Goal: Task Accomplishment & Management: Use online tool/utility

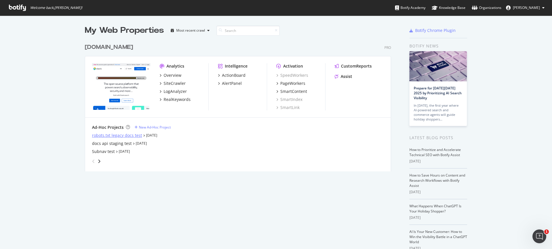
click at [117, 135] on div "robots.txt legacy docs test" at bounding box center [117, 136] width 50 height 6
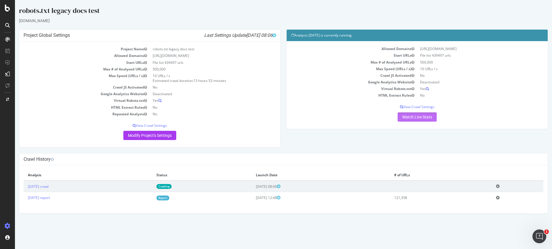
click at [426, 118] on link "Watch Live Stats" at bounding box center [417, 116] width 39 height 9
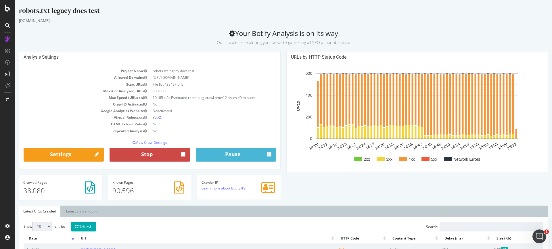
click at [185, 152] on icon "button" at bounding box center [183, 154] width 4 height 7
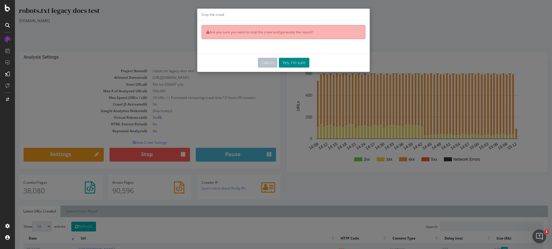
click at [297, 58] on button "Yes, I'm sure" at bounding box center [294, 63] width 30 height 10
click at [300, 60] on button "Yes, I'm sure" at bounding box center [294, 63] width 30 height 10
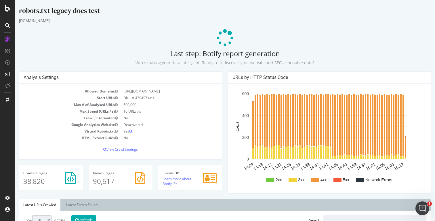
drag, startPoint x: 51, startPoint y: 10, endPoint x: 21, endPoint y: 9, distance: 29.7
click at [51, 10] on div "robots.txt legacy docs test" at bounding box center [225, 12] width 412 height 12
click at [2, 8] on div at bounding box center [8, 8] width 14 height 7
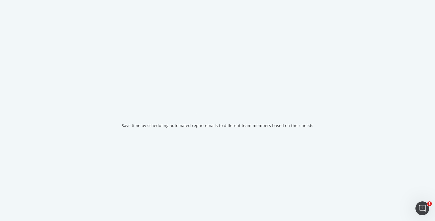
click at [9, 7] on div "Save time by scheduling automated report emails to different team members based…" at bounding box center [217, 110] width 435 height 221
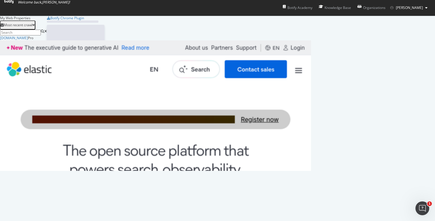
scroll to position [221, 435]
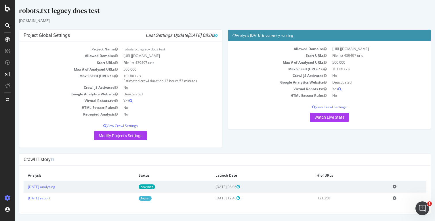
click at [396, 187] on icon at bounding box center [395, 186] width 4 height 4
click at [387, 201] on link "Delete analysis" at bounding box center [373, 203] width 46 height 8
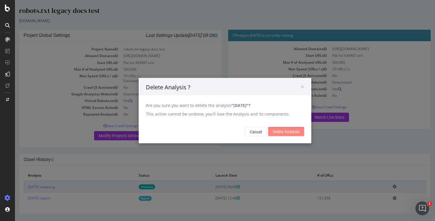
click at [295, 131] on input "Delete Analysis" at bounding box center [286, 131] width 36 height 9
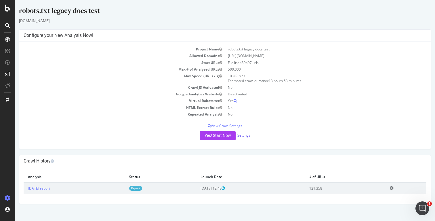
click at [245, 133] on link "Settings" at bounding box center [243, 135] width 13 height 5
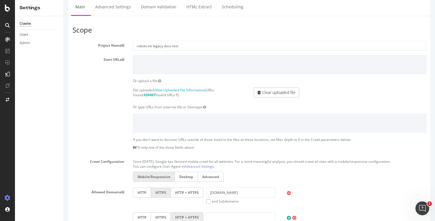
scroll to position [42, 0]
click at [278, 93] on link "Clear uploaded file" at bounding box center [276, 92] width 45 height 10
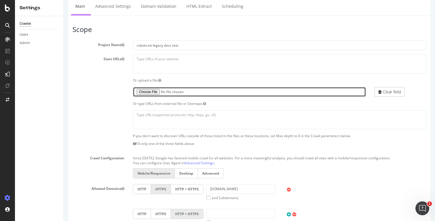
click at [152, 91] on input "file" at bounding box center [249, 92] width 233 height 10
type input "C:\fakepath\guide-pages-only-urls.txt.gzip"
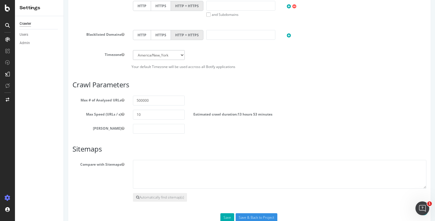
scroll to position [266, 0]
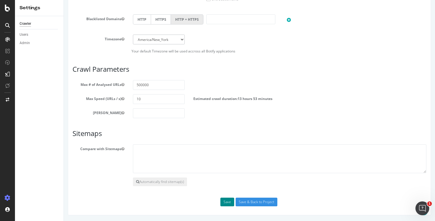
click at [228, 201] on button "Save" at bounding box center [227, 201] width 14 height 9
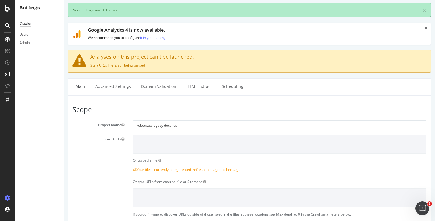
scroll to position [0, 0]
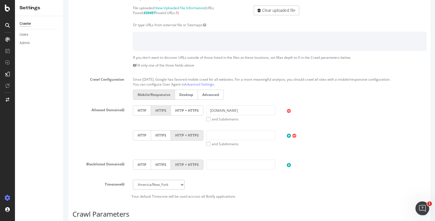
scroll to position [293, 0]
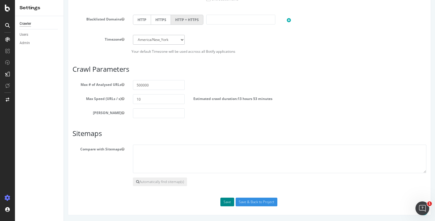
click at [229, 203] on button "Save" at bounding box center [227, 201] width 14 height 9
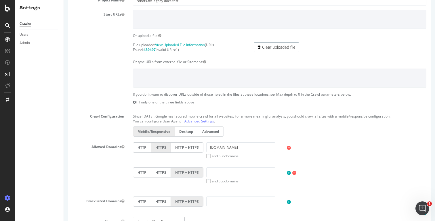
scroll to position [338, 0]
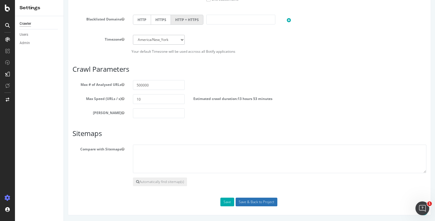
click at [264, 201] on input "Save & Back to Project" at bounding box center [257, 201] width 42 height 9
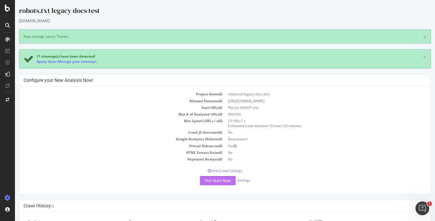
click at [215, 180] on button "Yes! Start Now" at bounding box center [218, 180] width 36 height 9
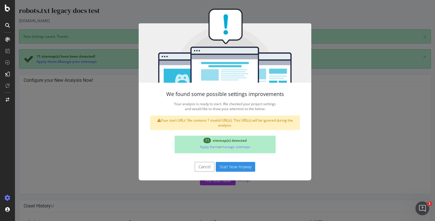
click at [241, 167] on button "Start Now Anyway" at bounding box center [235, 167] width 39 height 10
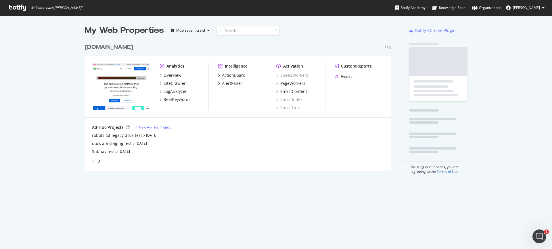
scroll to position [135, 311]
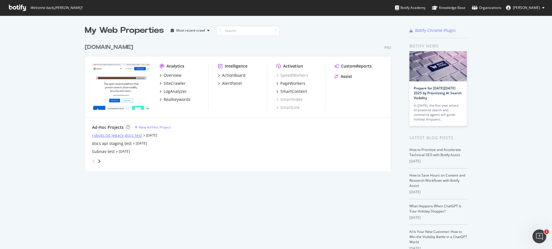
click at [114, 133] on div "robots.txt legacy docs test" at bounding box center [117, 136] width 50 height 6
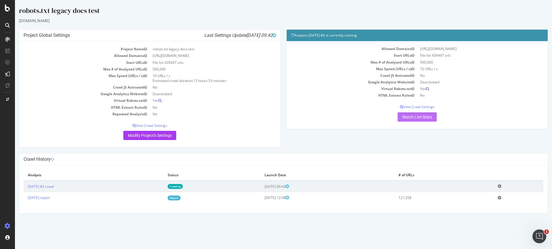
click at [420, 118] on link "Watch Live Stats" at bounding box center [417, 116] width 39 height 9
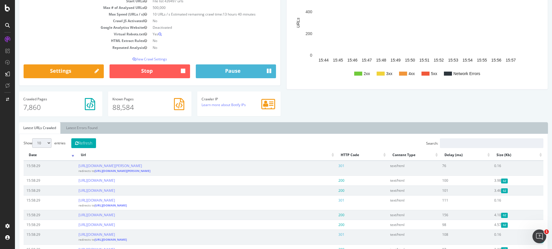
scroll to position [84, 0]
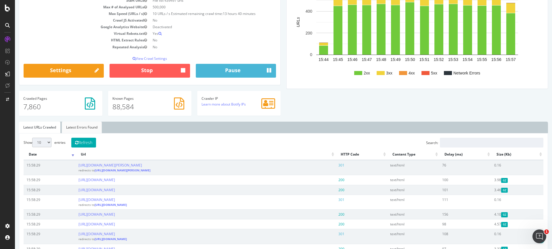
click at [79, 127] on link "Latest Errors Found" at bounding box center [82, 128] width 40 height 12
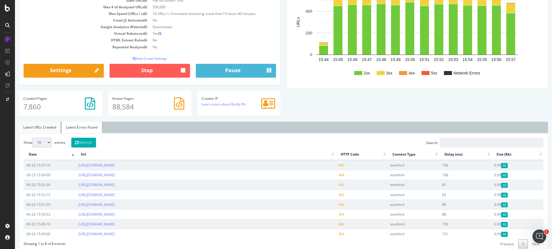
click at [42, 127] on link "Latest URLs Crawled" at bounding box center [39, 128] width 41 height 12
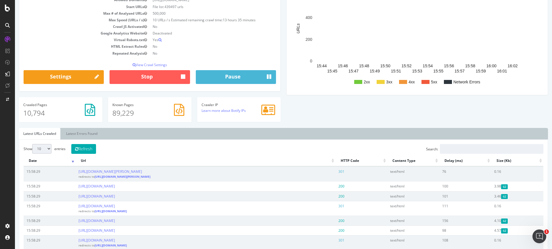
scroll to position [0, 0]
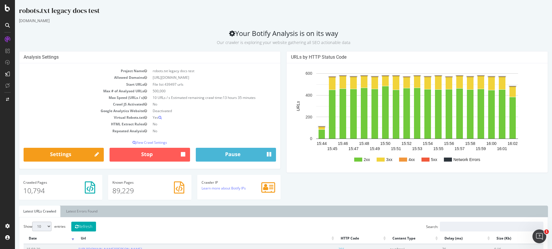
click at [401, 160] on rect "A chart." at bounding box center [403, 160] width 8 height 4
